Goal: Use online tool/utility: Utilize a website feature to perform a specific function

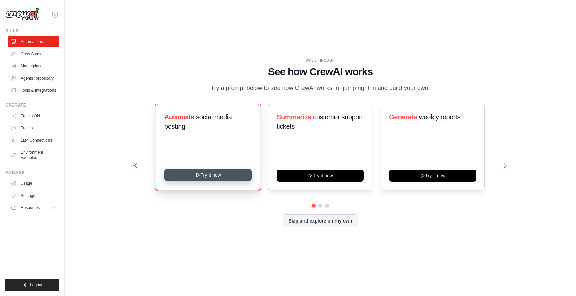
click at [202, 179] on button "Try it now" at bounding box center [207, 175] width 87 height 12
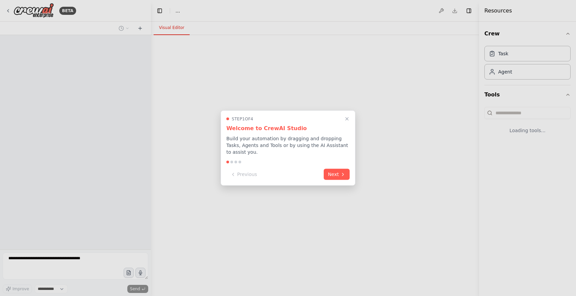
select select "****"
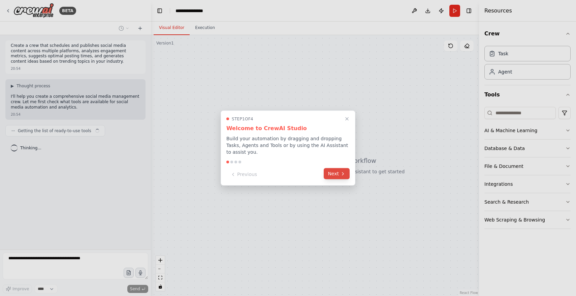
click at [332, 174] on button "Next" at bounding box center [337, 173] width 26 height 11
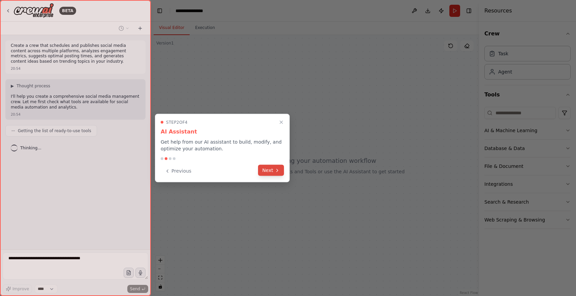
click at [273, 166] on button "Next" at bounding box center [271, 170] width 26 height 11
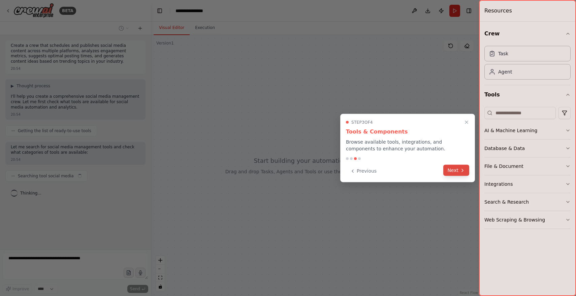
click at [459, 169] on button "Next" at bounding box center [456, 170] width 26 height 11
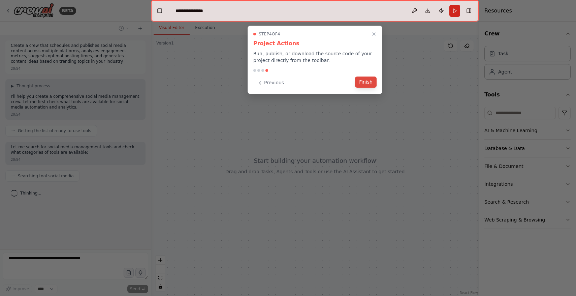
click at [368, 83] on button "Finish" at bounding box center [366, 81] width 22 height 11
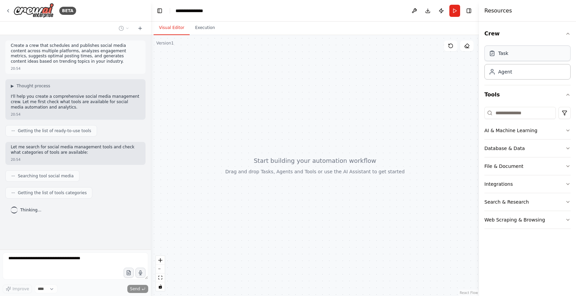
click at [508, 53] on div "Task" at bounding box center [503, 53] width 10 height 7
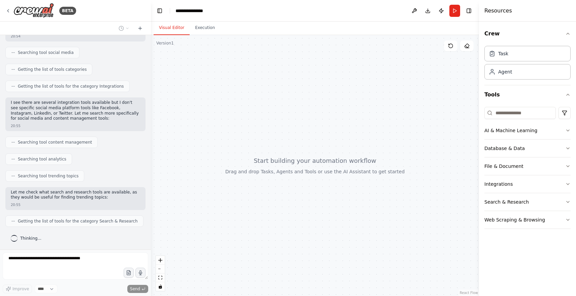
scroll to position [163, 0]
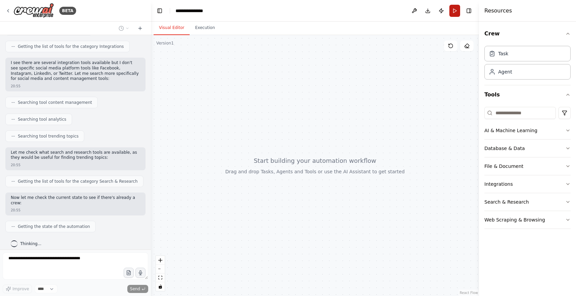
click at [456, 9] on button "Run" at bounding box center [454, 11] width 11 height 12
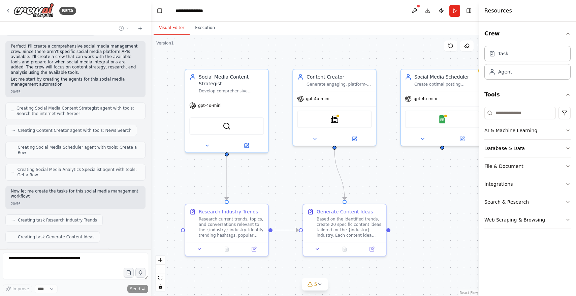
scroll to position [376, 0]
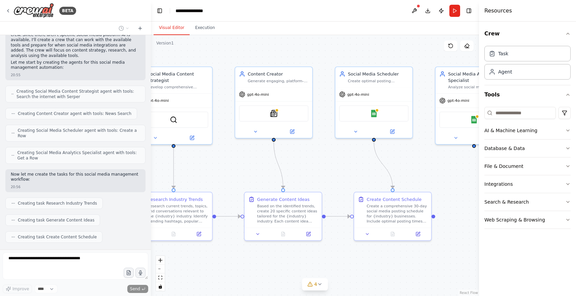
drag, startPoint x: 399, startPoint y: 174, endPoint x: 334, endPoint y: 164, distance: 66.0
click at [334, 164] on div ".deletable-edge-delete-btn { width: 20px; height: 20px; border: 0px solid #ffff…" at bounding box center [315, 165] width 328 height 261
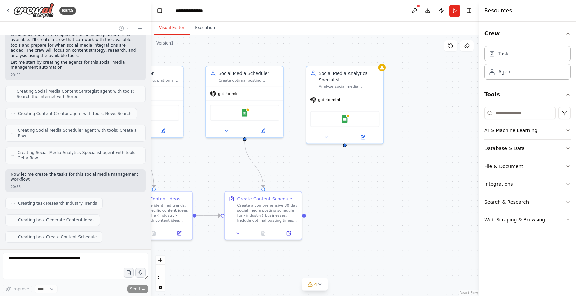
drag, startPoint x: 435, startPoint y: 165, endPoint x: 305, endPoint y: 164, distance: 129.3
click at [305, 164] on div ".deletable-edge-delete-btn { width: 20px; height: 20px; border: 0px solid #ffff…" at bounding box center [315, 165] width 328 height 261
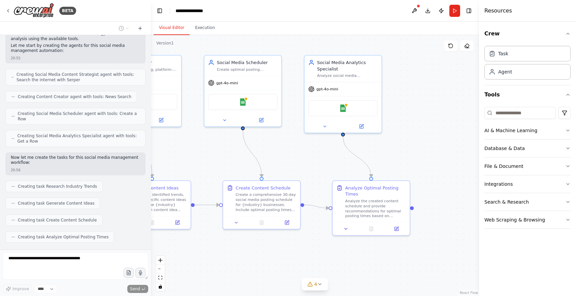
drag, startPoint x: 291, startPoint y: 169, endPoint x: 289, endPoint y: 158, distance: 11.3
click at [289, 158] on div ".deletable-edge-delete-btn { width: 20px; height: 20px; border: 0px solid #ffff…" at bounding box center [315, 165] width 328 height 261
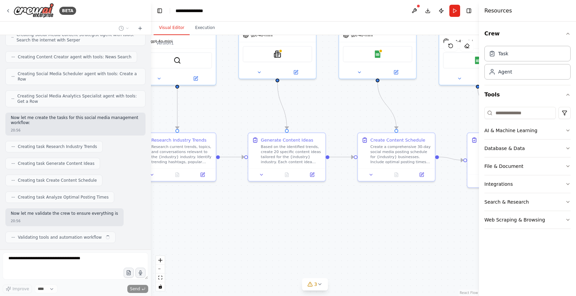
scroll to position [438, 0]
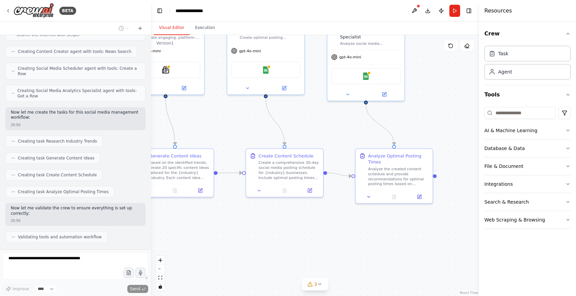
drag, startPoint x: 264, startPoint y: 250, endPoint x: 287, endPoint y: 218, distance: 39.5
click at [287, 218] on div ".deletable-edge-delete-btn { width: 20px; height: 20px; border: 0px solid #ffff…" at bounding box center [315, 165] width 328 height 261
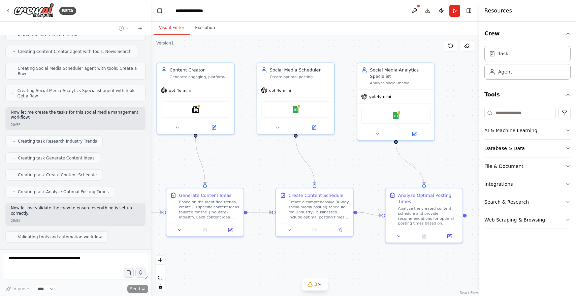
drag, startPoint x: 287, startPoint y: 217, endPoint x: 315, endPoint y: 253, distance: 45.8
click at [316, 254] on div ".deletable-edge-delete-btn { width: 20px; height: 20px; border: 0px solid #ffff…" at bounding box center [315, 165] width 328 height 261
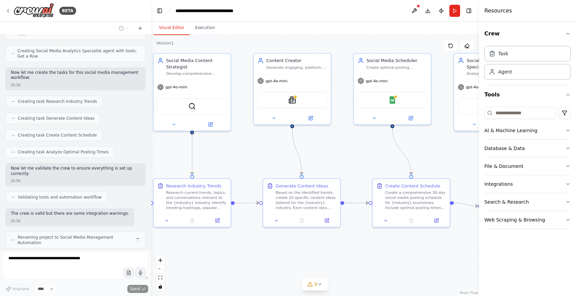
scroll to position [483, 0]
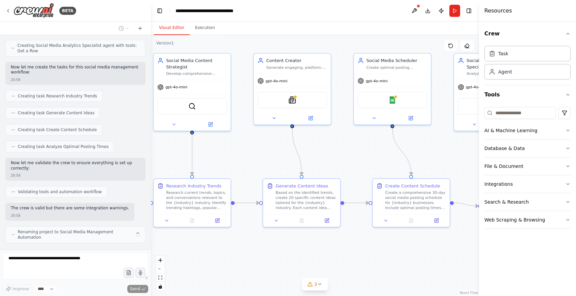
drag, startPoint x: 224, startPoint y: 254, endPoint x: 322, endPoint y: 245, distance: 98.3
click at [322, 246] on div ".deletable-edge-delete-btn { width: 20px; height: 20px; border: 0px solid #ffff…" at bounding box center [315, 165] width 328 height 261
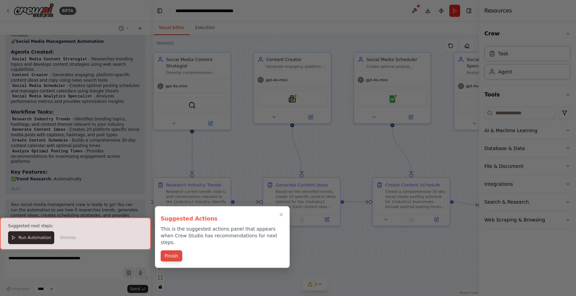
click at [171, 250] on button "Finish" at bounding box center [172, 255] width 22 height 11
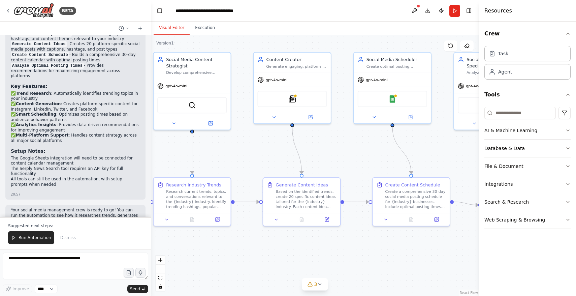
scroll to position [803, 0]
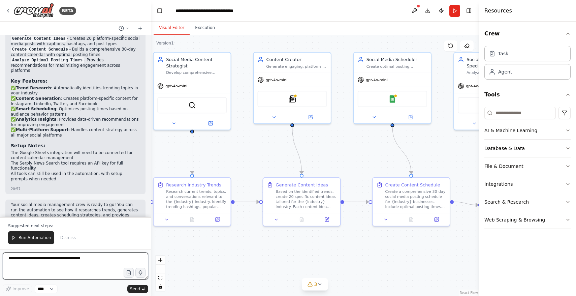
click at [71, 260] on textarea at bounding box center [75, 265] width 145 height 27
type textarea "**********"
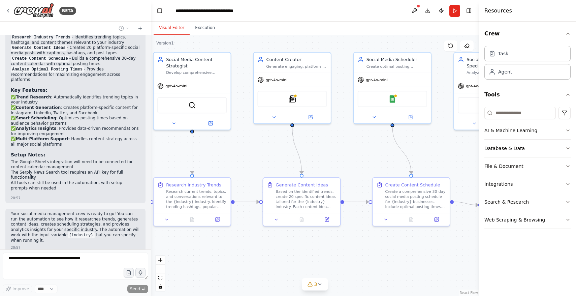
scroll to position [811, 0]
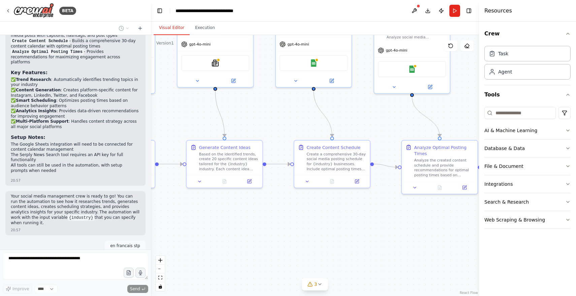
drag, startPoint x: 255, startPoint y: 247, endPoint x: 167, endPoint y: 208, distance: 96.3
click at [167, 208] on div ".deletable-edge-delete-btn { width: 20px; height: 20px; border: 0px solid #ffff…" at bounding box center [315, 165] width 328 height 261
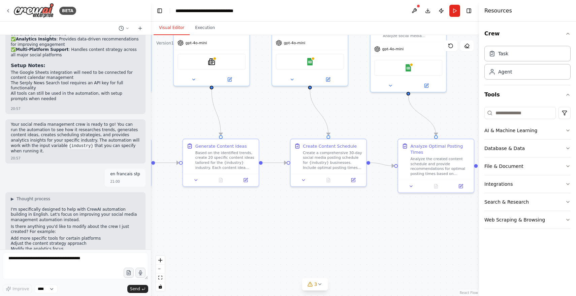
scroll to position [888, 0]
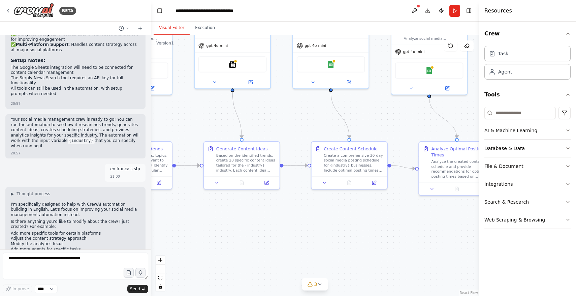
drag, startPoint x: 357, startPoint y: 211, endPoint x: 386, endPoint y: 213, distance: 30.1
click at [386, 213] on div ".deletable-edge-delete-btn { width: 20px; height: 20px; border: 0px solid #ffff…" at bounding box center [315, 165] width 328 height 261
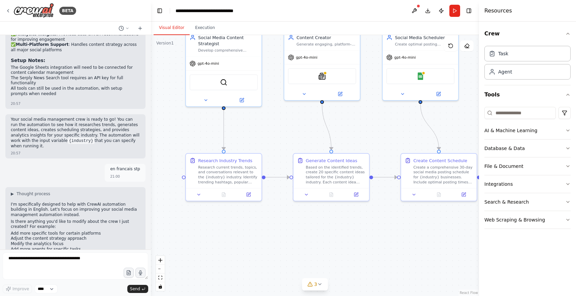
drag, startPoint x: 229, startPoint y: 210, endPoint x: 318, endPoint y: 222, distance: 89.9
click at [318, 222] on div ".deletable-edge-delete-btn { width: 20px; height: 20px; border: 0px solid #ffff…" at bounding box center [315, 165] width 328 height 261
click at [67, 257] on textarea at bounding box center [75, 265] width 145 height 27
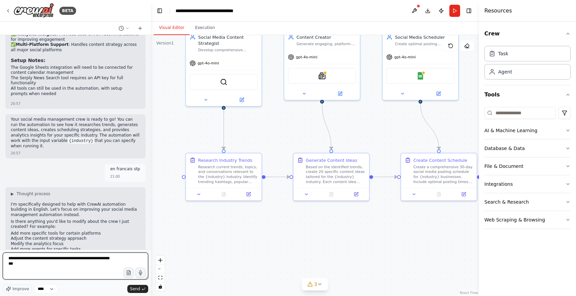
type textarea "**********"
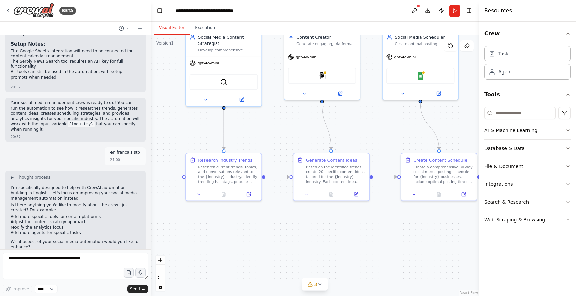
scroll to position [928, 0]
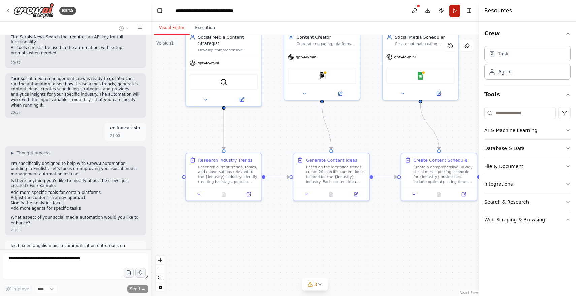
click at [453, 13] on button "Run" at bounding box center [454, 11] width 11 height 12
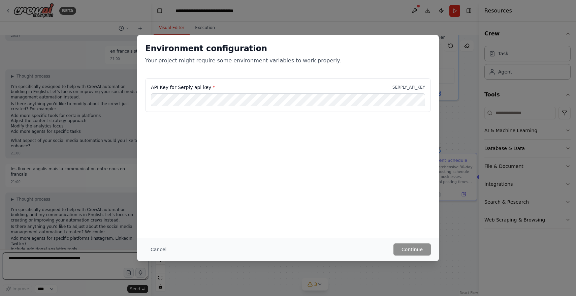
scroll to position [1011, 0]
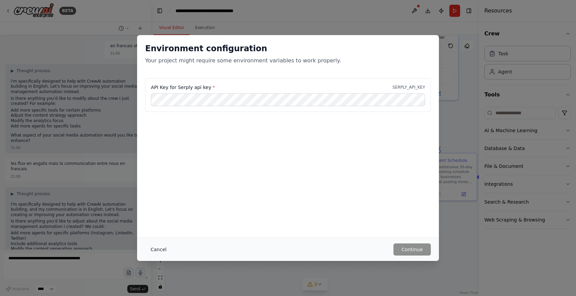
click at [158, 250] on button "Cancel" at bounding box center [158, 249] width 27 height 12
